Goal: Check status: Check status

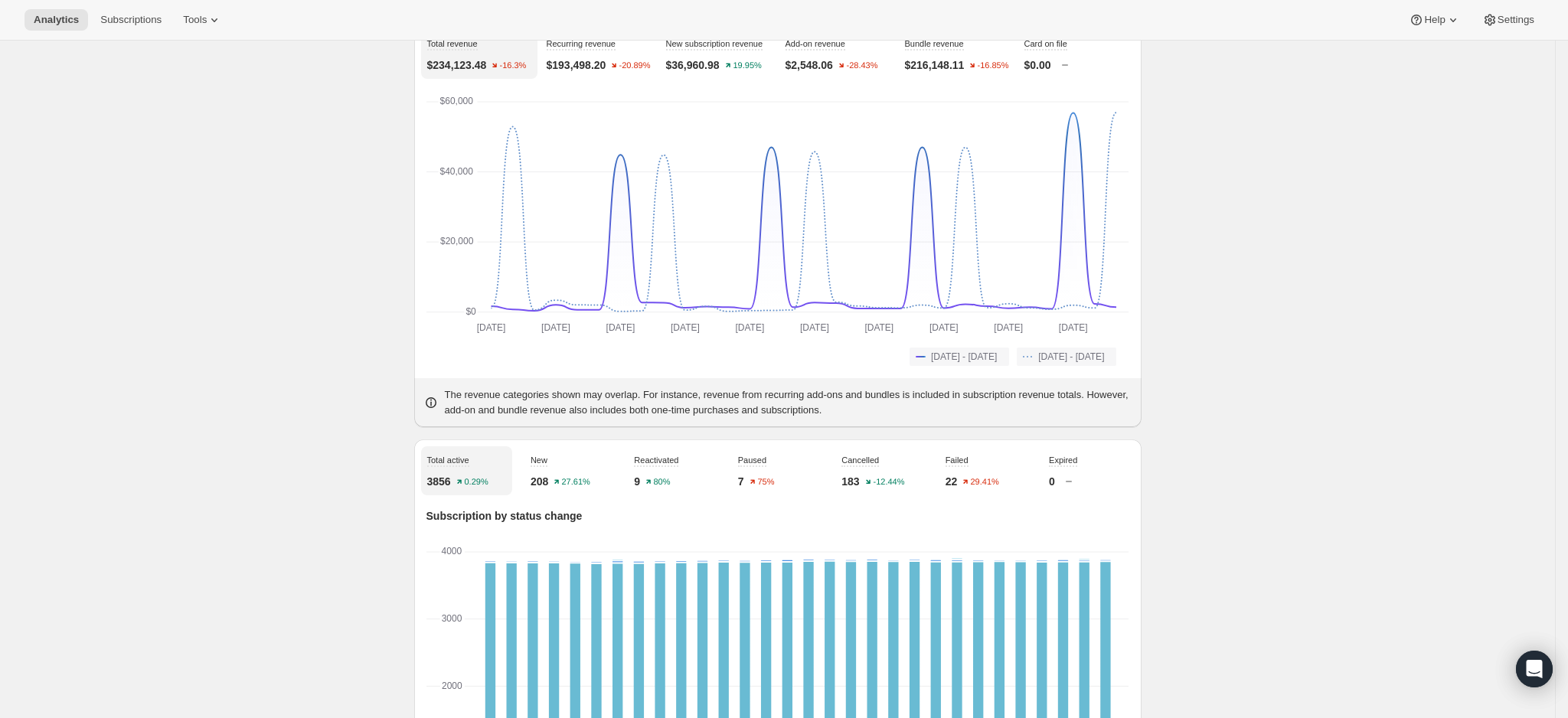
scroll to position [230, 0]
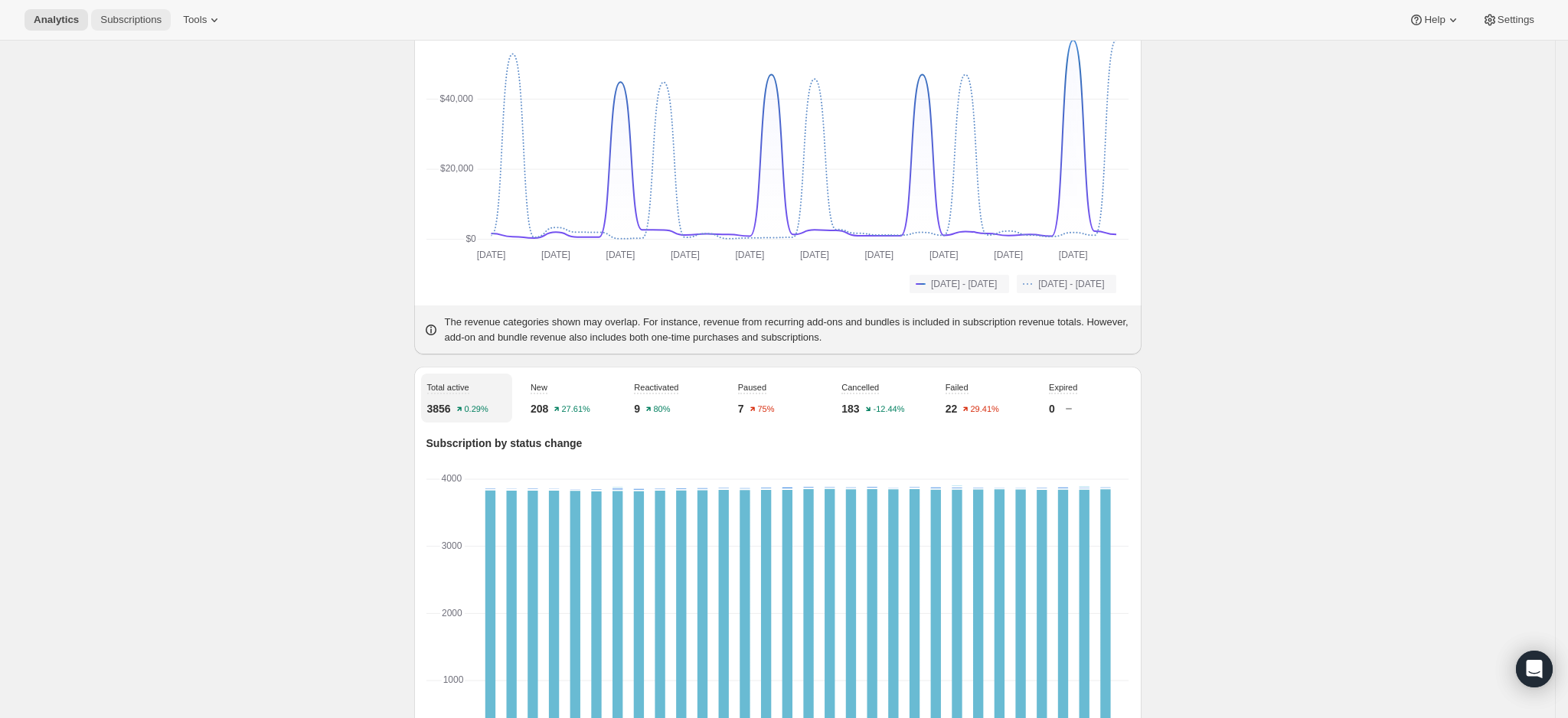
click at [143, 15] on span "Subscriptions" at bounding box center [131, 20] width 62 height 12
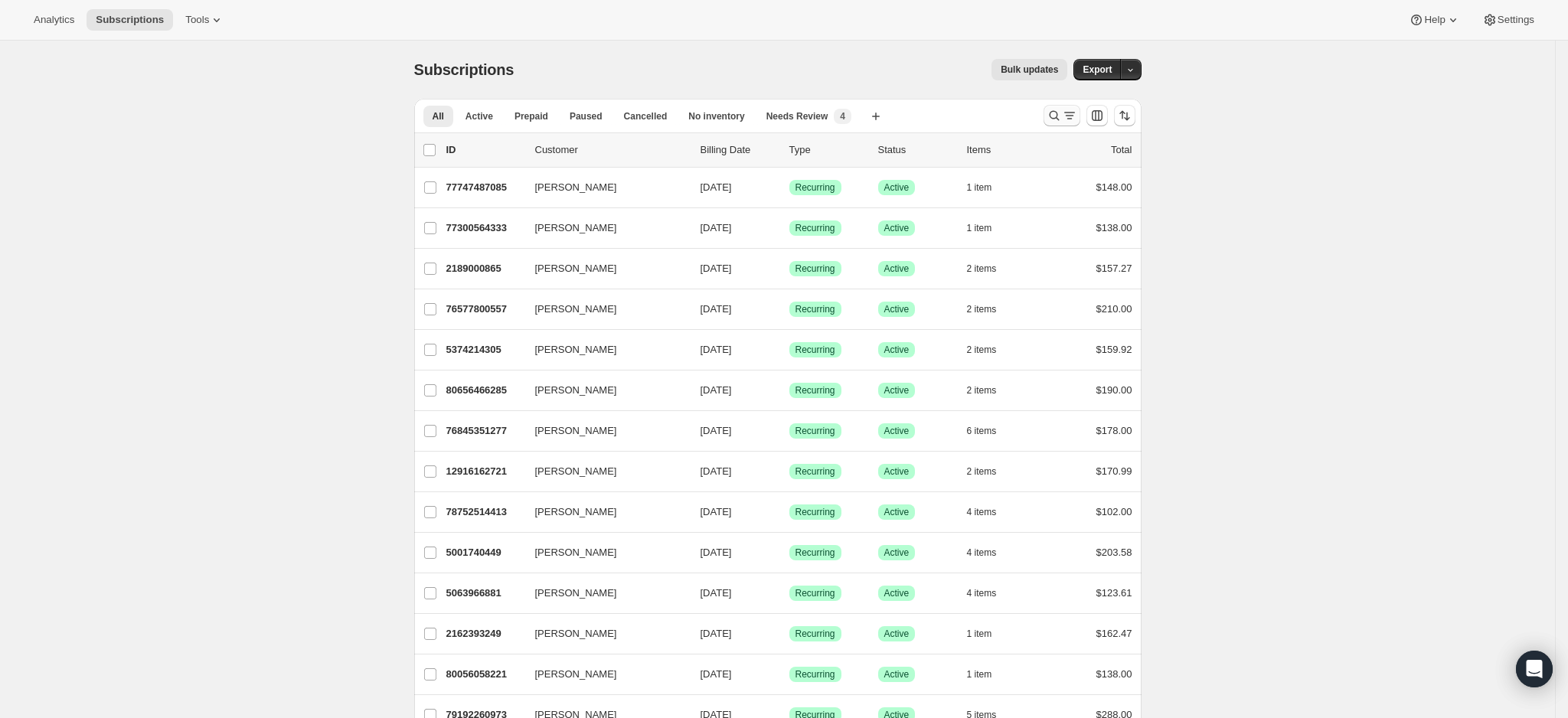
click at [1062, 110] on icon "Search and filter results" at bounding box center [1055, 115] width 15 height 15
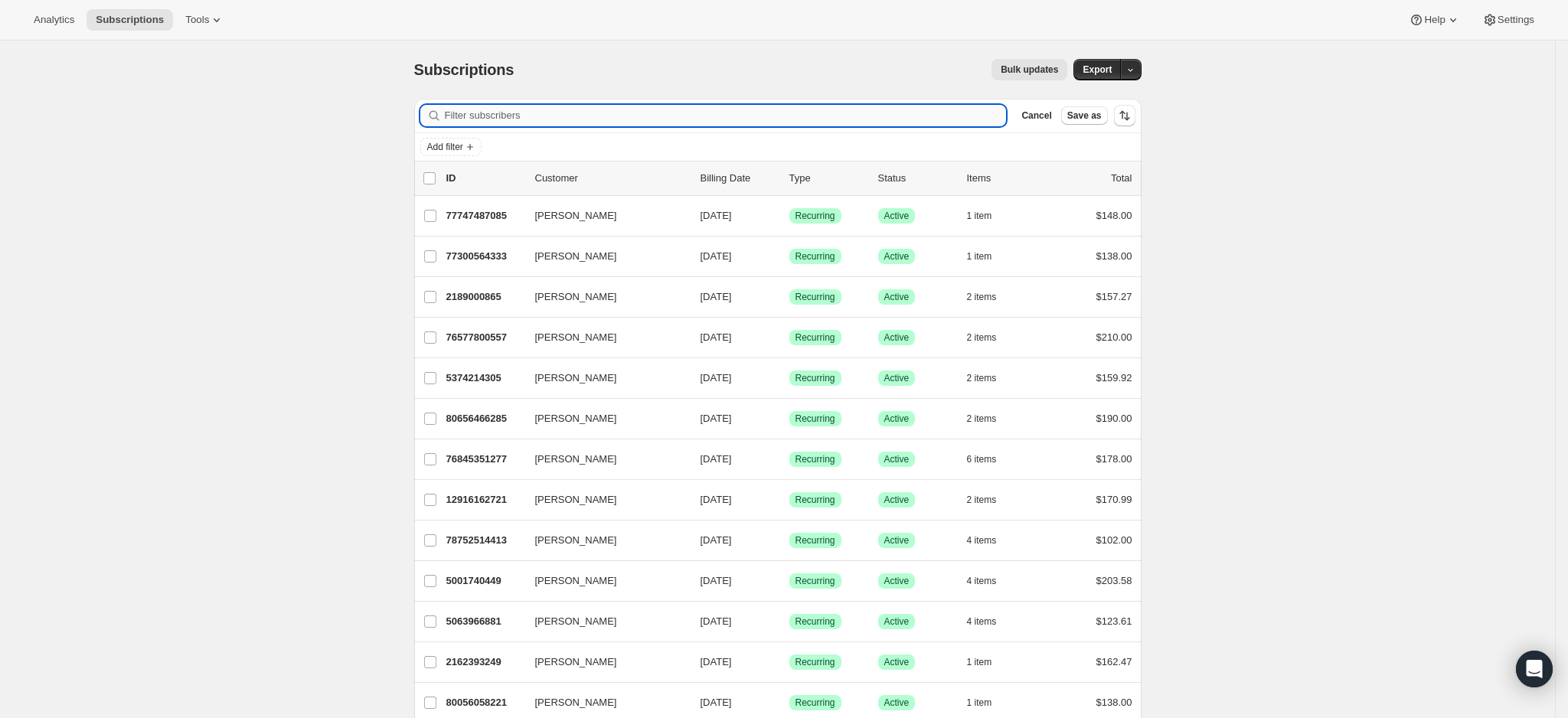
paste input "[EMAIL_ADDRESS][DOMAIN_NAME]"
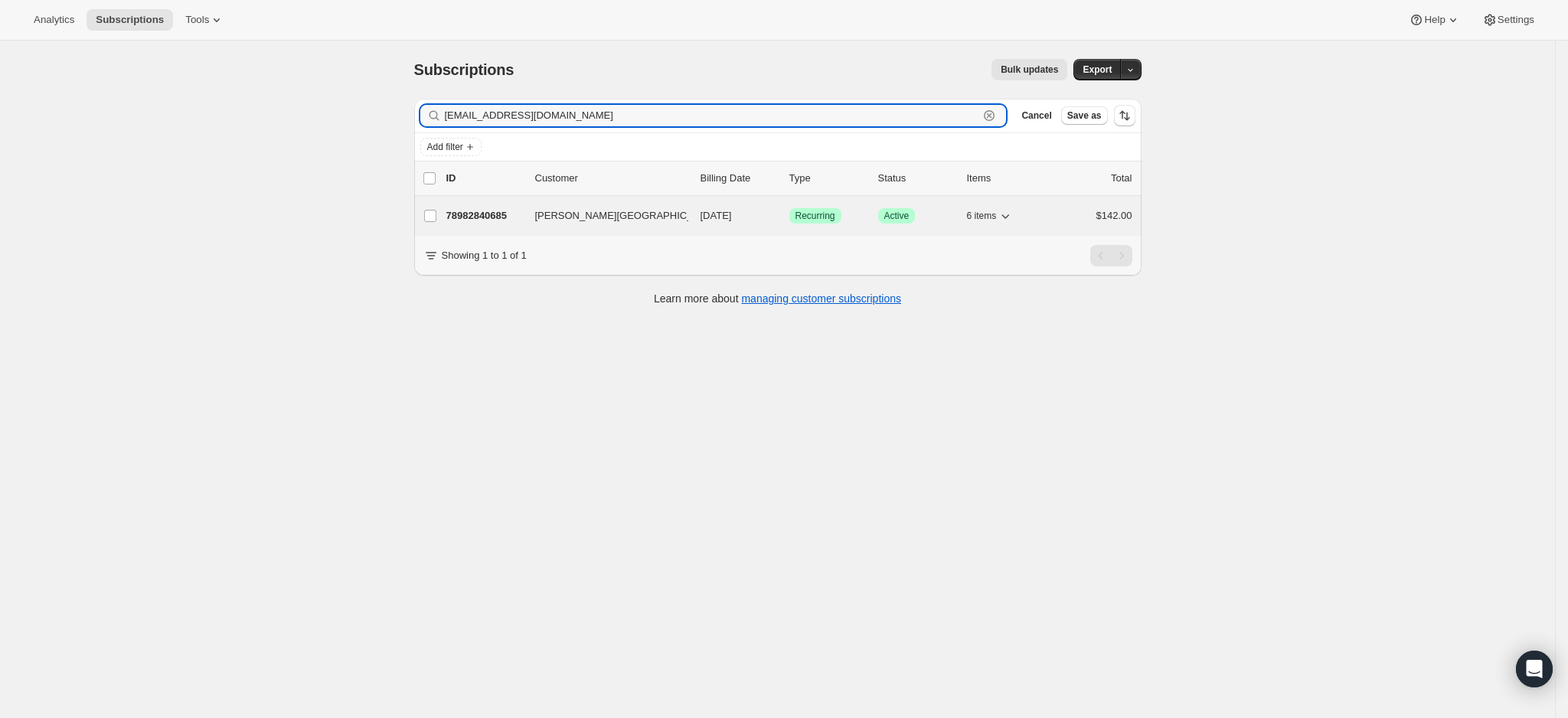
type input "[EMAIL_ADDRESS][DOMAIN_NAME]"
click at [493, 213] on p "78982840685" at bounding box center [484, 216] width 77 height 15
